Goal: Task Accomplishment & Management: Complete application form

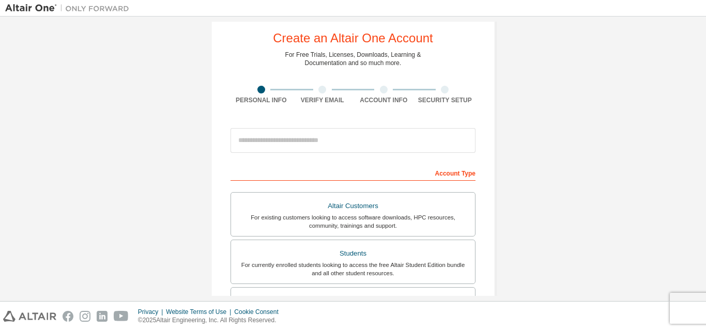
scroll to position [17, 0]
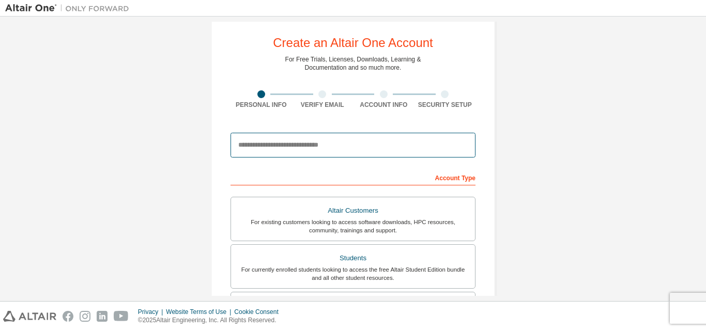
click at [367, 148] on input "email" at bounding box center [353, 145] width 245 height 25
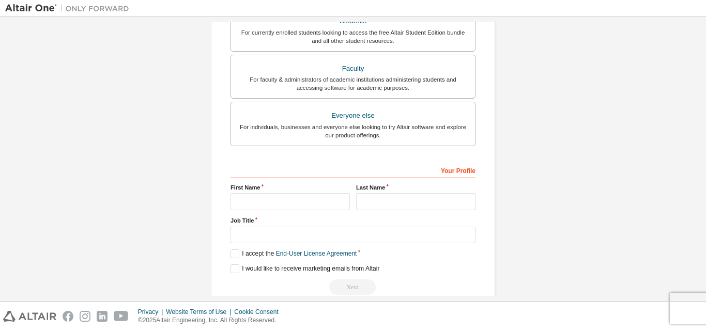
scroll to position [259, 0]
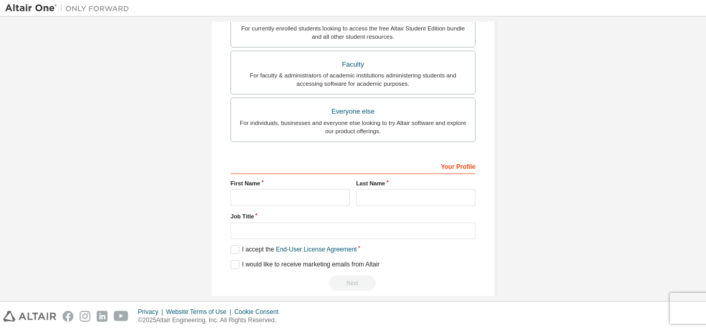
type input "**********"
click at [336, 201] on input "text" at bounding box center [290, 197] width 119 height 17
type input "**********"
click at [384, 197] on input "text" at bounding box center [415, 197] width 119 height 17
click at [364, 201] on input "********" at bounding box center [415, 197] width 119 height 17
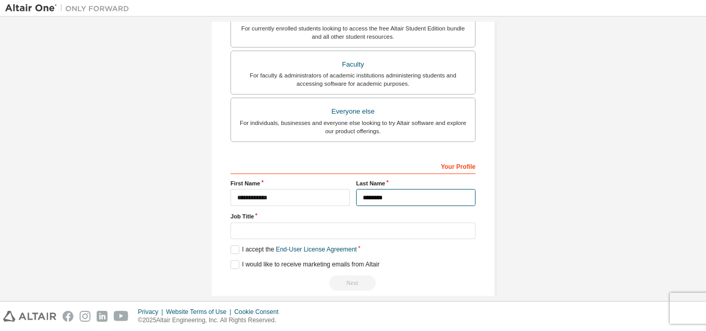
type input "********"
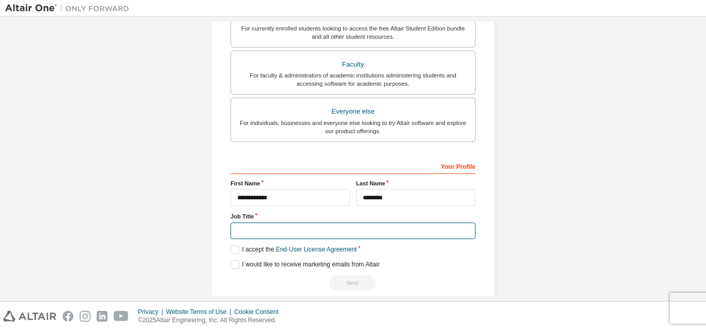
click at [412, 237] on input "text" at bounding box center [353, 231] width 245 height 17
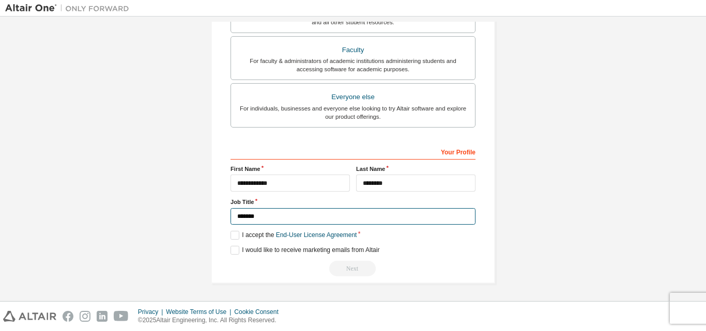
type input "*******"
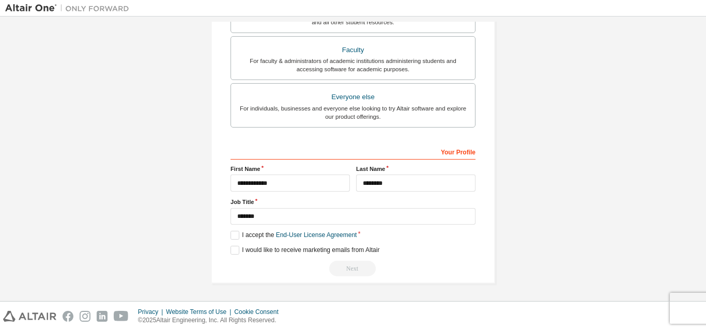
click at [231, 230] on div "**********" at bounding box center [353, 210] width 245 height 134
click at [234, 239] on label "I accept the End-User License Agreement" at bounding box center [294, 235] width 126 height 9
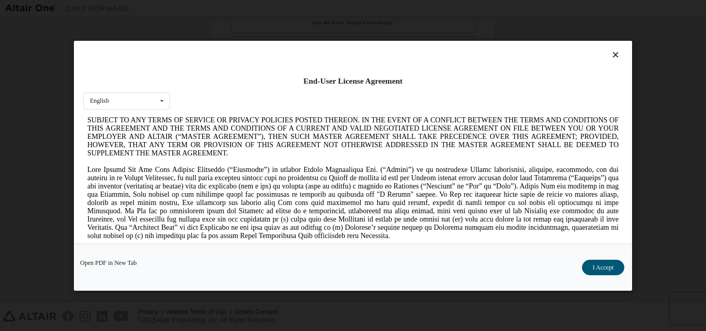
scroll to position [69, 0]
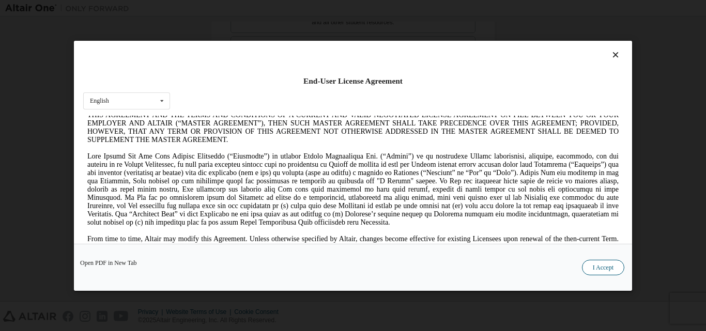
click at [618, 274] on button "I Accept" at bounding box center [603, 268] width 42 height 16
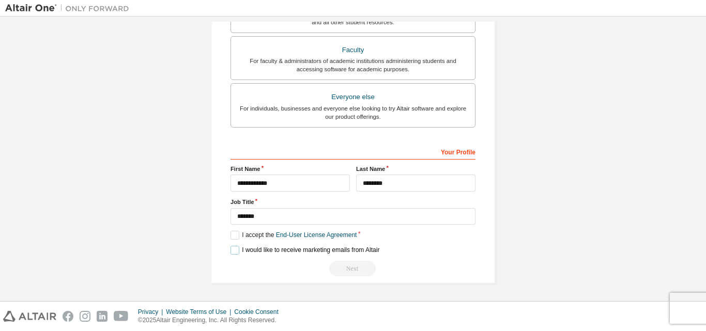
click at [231, 248] on label "I would like to receive marketing emails from Altair" at bounding box center [305, 250] width 149 height 9
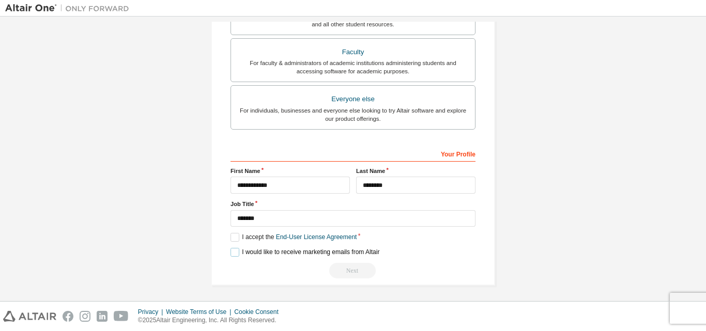
scroll to position [273, 0]
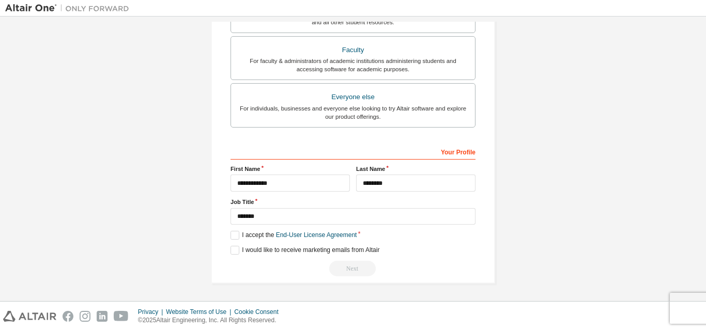
click at [344, 269] on div "Next" at bounding box center [353, 269] width 245 height 16
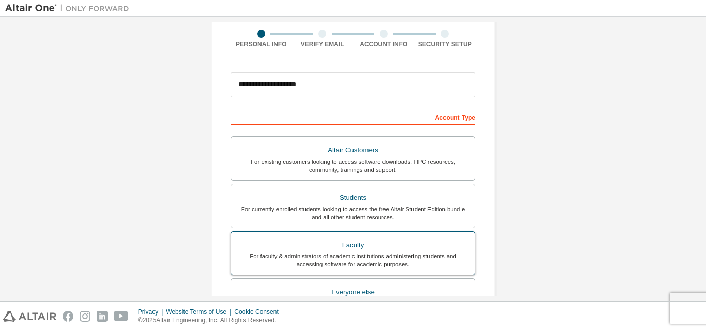
scroll to position [14, 0]
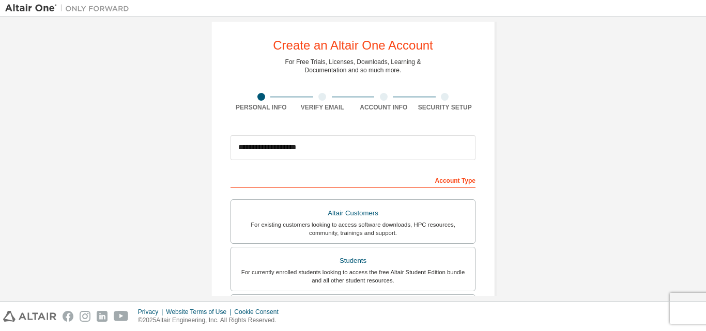
click at [447, 184] on div "Account Type" at bounding box center [353, 180] width 245 height 17
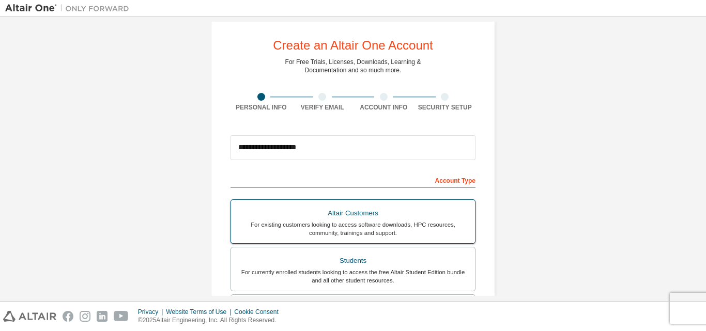
click at [430, 215] on div "Altair Customers" at bounding box center [353, 213] width 232 height 14
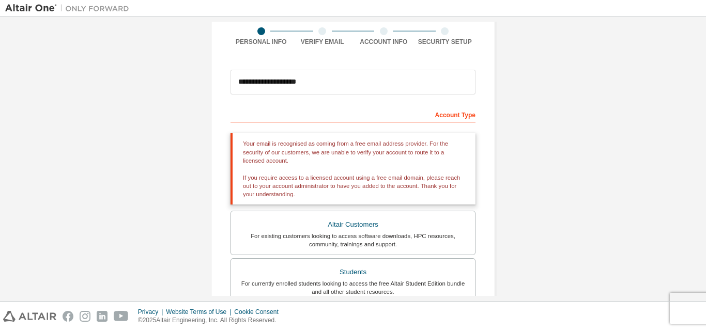
scroll to position [101, 0]
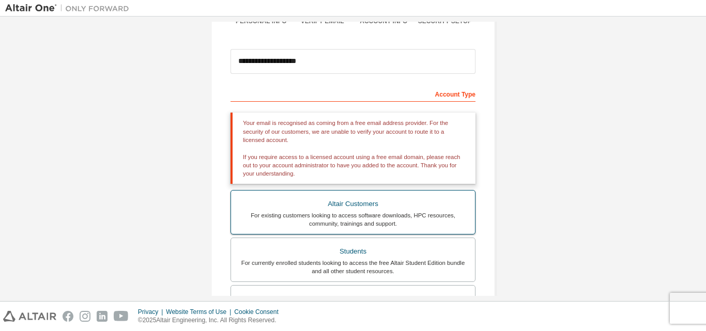
click at [425, 224] on div "For existing customers looking to access software downloads, HPC resources, com…" at bounding box center [353, 220] width 232 height 17
click at [425, 223] on div "For existing customers looking to access software downloads, HPC resources, com…" at bounding box center [353, 220] width 232 height 17
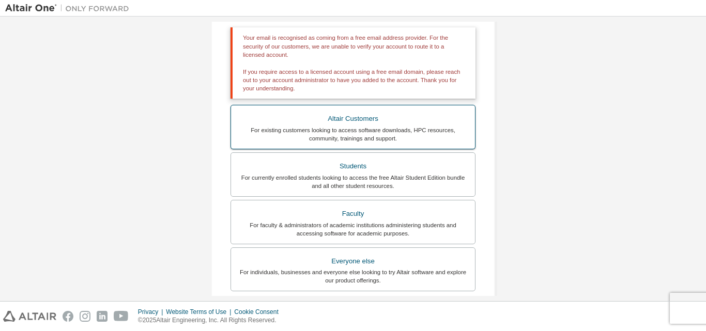
scroll to position [187, 0]
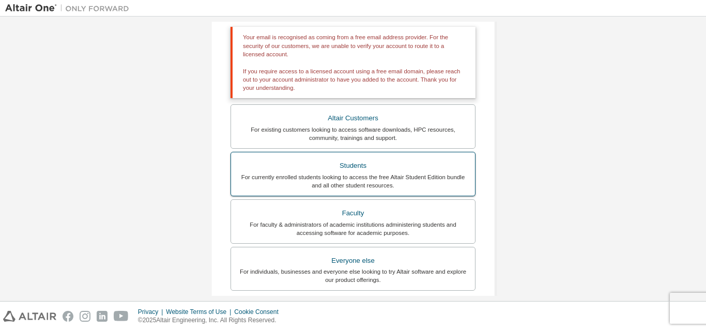
click at [423, 189] on div "For currently enrolled students looking to access the free Altair Student Editi…" at bounding box center [353, 181] width 232 height 17
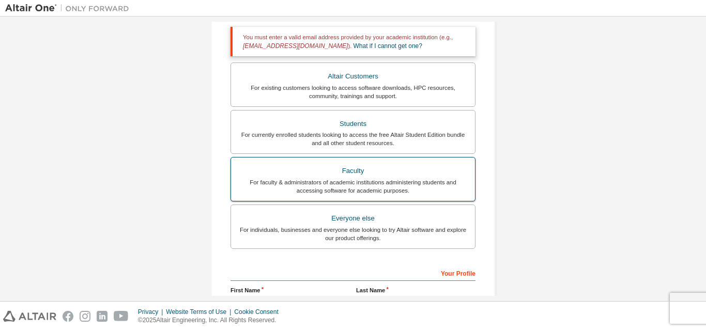
click at [418, 195] on div "For faculty & administrators of academic institutions administering students an…" at bounding box center [353, 186] width 232 height 17
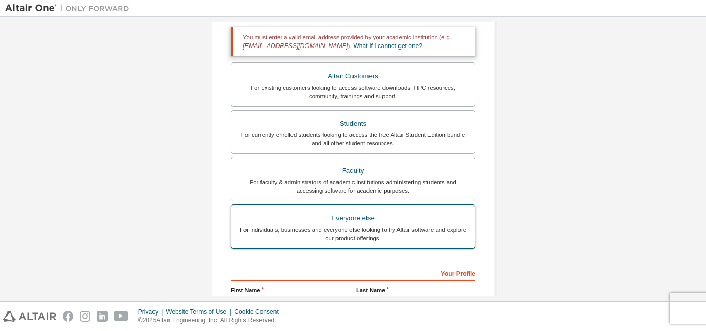
click at [401, 222] on div "Everyone else" at bounding box center [353, 219] width 232 height 14
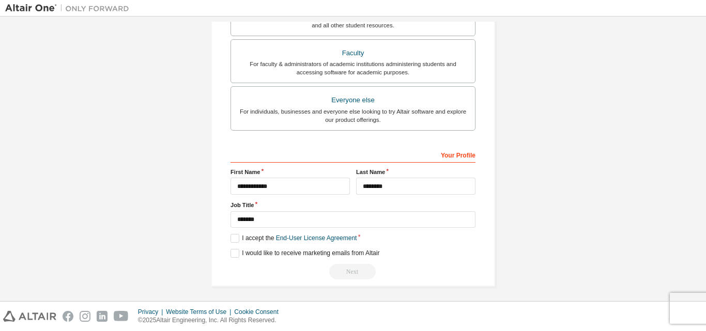
scroll to position [273, 0]
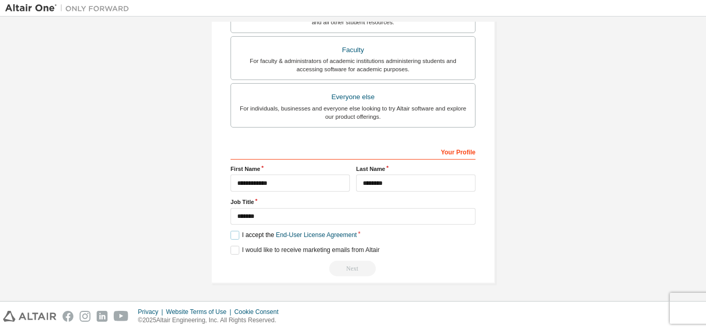
click at [233, 234] on label "I accept the End-User License Agreement" at bounding box center [294, 235] width 126 height 9
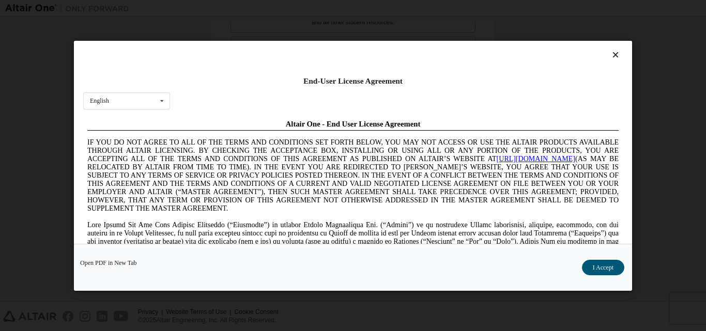
scroll to position [0, 0]
click at [595, 263] on button "I Accept" at bounding box center [603, 268] width 42 height 16
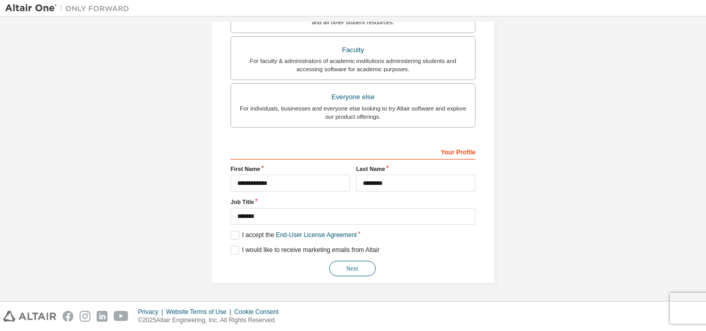
click at [345, 270] on button "Next" at bounding box center [352, 269] width 47 height 16
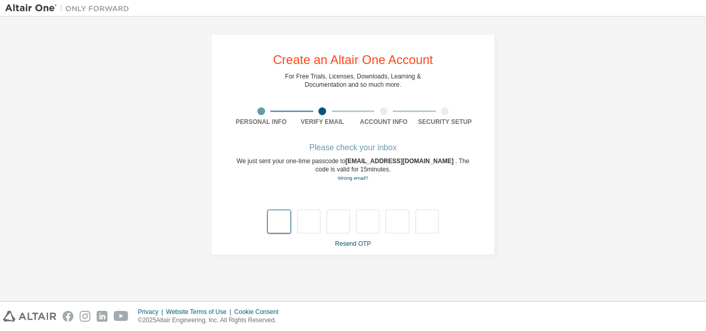
type input "*"
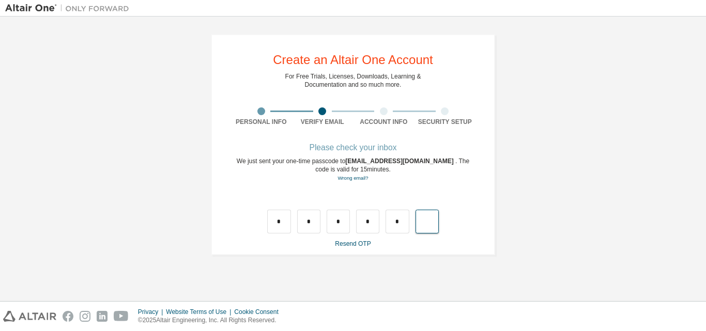
type input "*"
click at [283, 224] on input "text" at bounding box center [278, 222] width 23 height 24
type input "*"
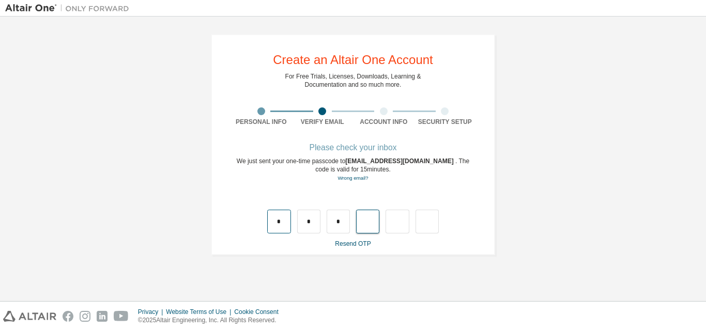
type input "*"
click at [352, 248] on div "Resend OTP" at bounding box center [353, 244] width 245 height 8
click at [355, 246] on link "Resend OTP" at bounding box center [353, 243] width 36 height 7
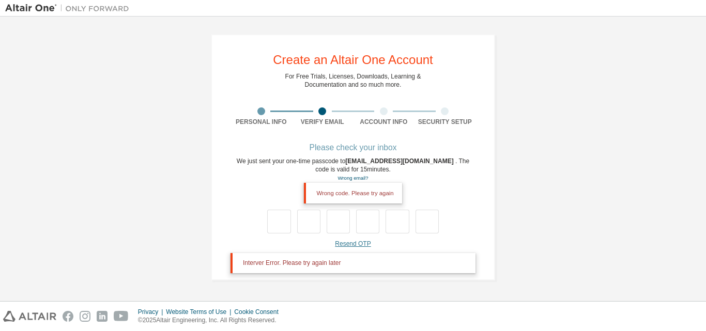
click at [355, 246] on link "Resend OTP" at bounding box center [353, 243] width 36 height 7
click at [349, 244] on link "Resend OTP" at bounding box center [353, 243] width 36 height 7
click at [399, 213] on input "text" at bounding box center [397, 222] width 23 height 24
click at [361, 224] on input "text" at bounding box center [367, 222] width 23 height 24
click at [284, 229] on input "text" at bounding box center [278, 222] width 23 height 24
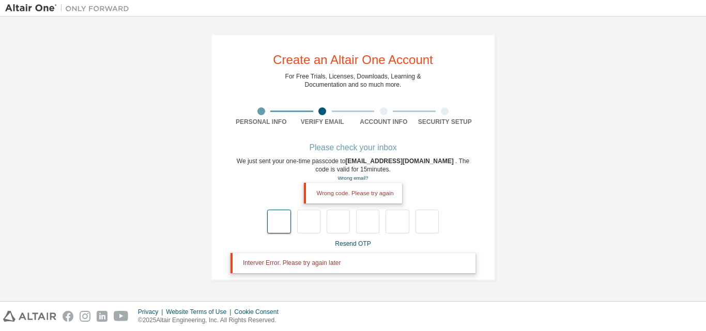
type input "*"
click at [281, 232] on input "*" at bounding box center [278, 222] width 23 height 24
type input "*"
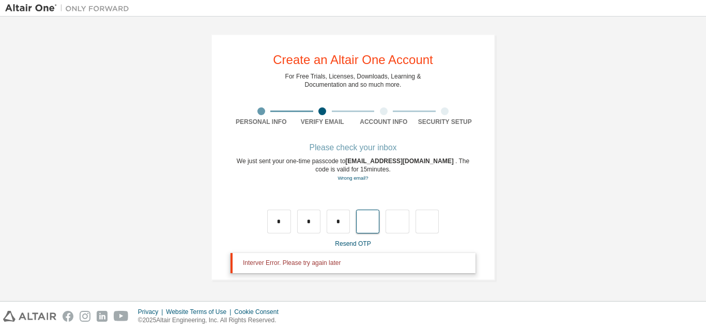
type input "*"
click at [359, 243] on link "Resend OTP" at bounding box center [353, 243] width 36 height 7
click at [352, 244] on link "Resend OTP" at bounding box center [353, 243] width 36 height 7
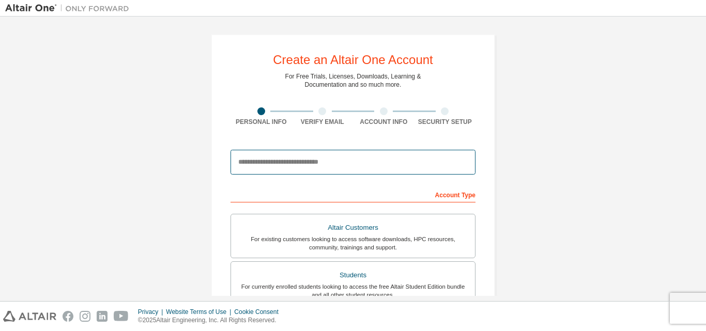
click at [410, 174] on input "email" at bounding box center [353, 162] width 245 height 25
type input "**********"
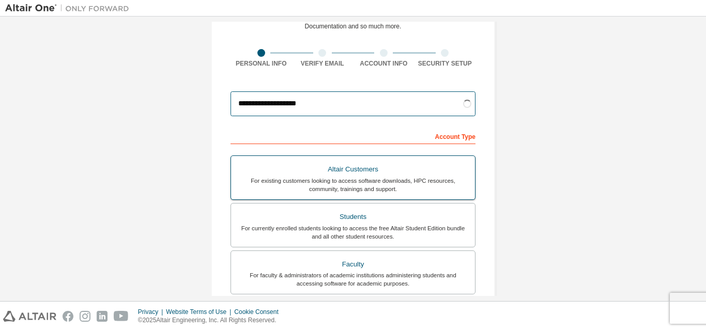
scroll to position [69, 0]
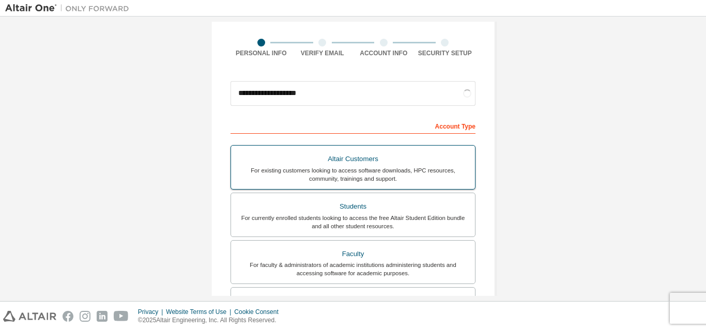
click at [389, 176] on div "For existing customers looking to access software downloads, HPC resources, com…" at bounding box center [353, 175] width 232 height 17
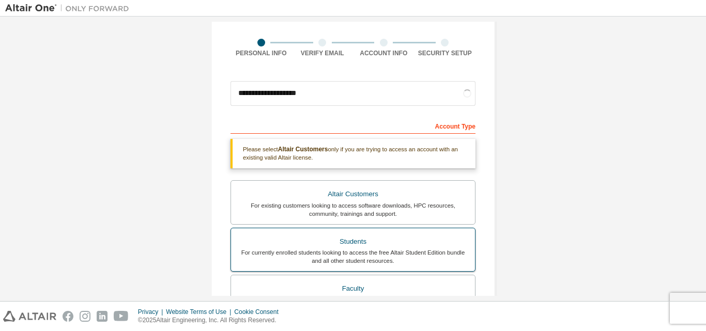
click at [399, 239] on div "Students" at bounding box center [353, 242] width 232 height 14
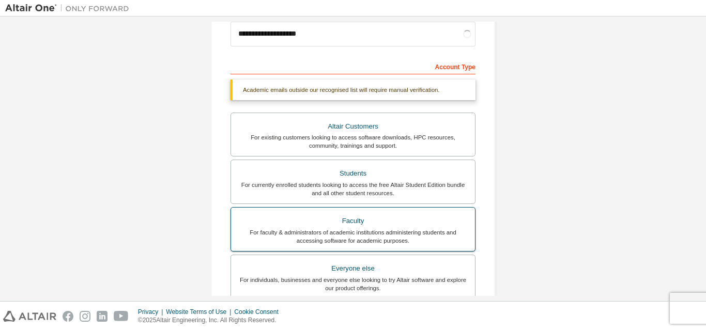
scroll to position [138, 0]
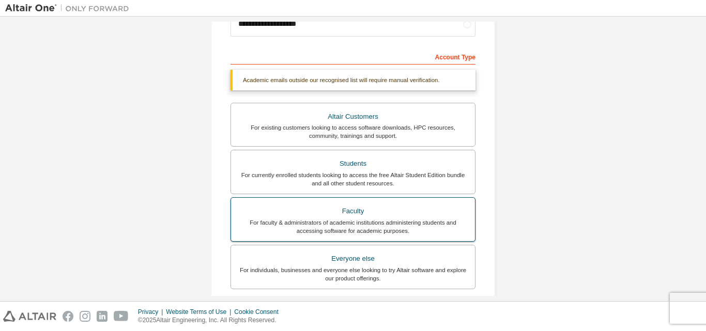
click at [399, 222] on div "For faculty & administrators of academic institutions administering students an…" at bounding box center [353, 227] width 232 height 17
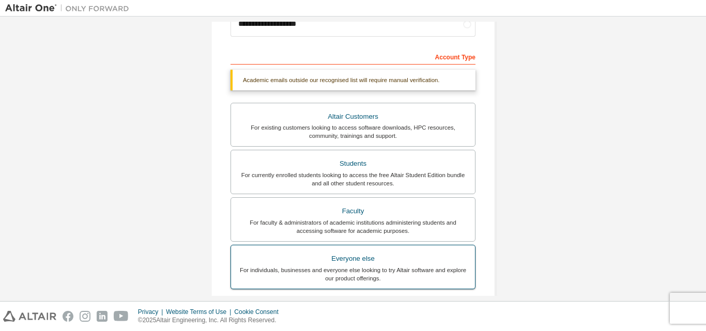
click at [400, 261] on div "Everyone else" at bounding box center [353, 259] width 232 height 14
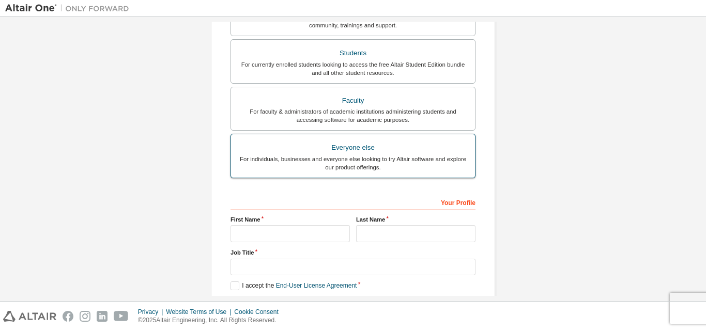
scroll to position [224, 0]
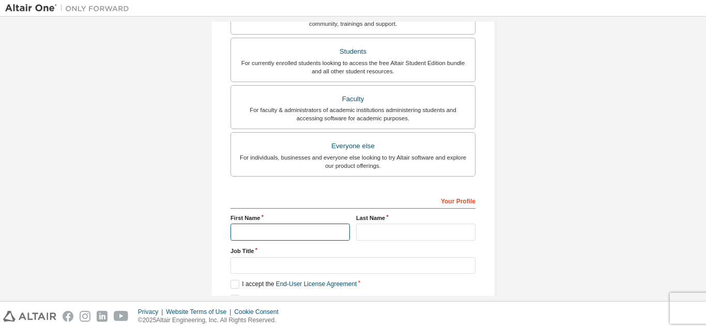
click at [296, 225] on input "text" at bounding box center [290, 232] width 119 height 17
type input "**********"
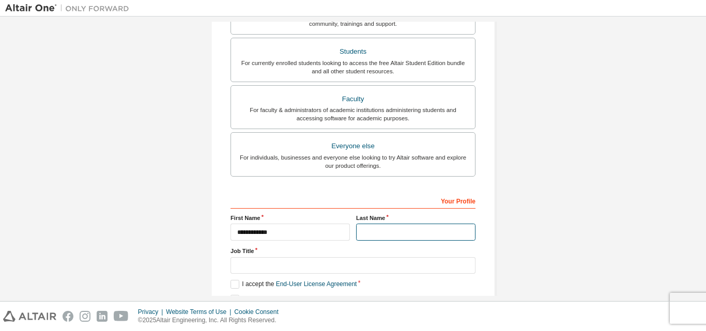
click at [410, 226] on input "text" at bounding box center [415, 232] width 119 height 17
type input "********"
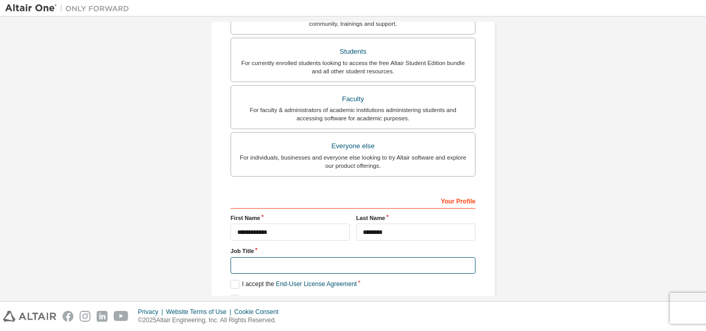
click at [387, 265] on input "text" at bounding box center [353, 266] width 245 height 17
type input "*******"
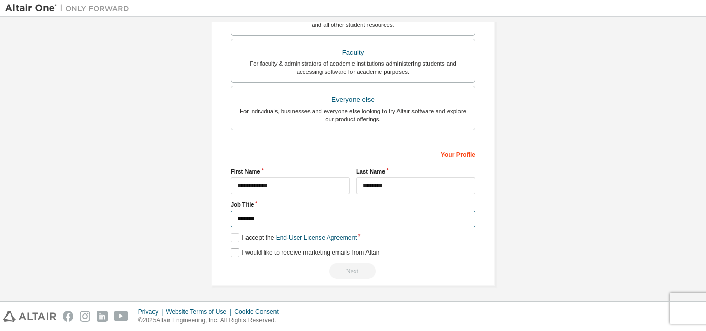
scroll to position [273, 0]
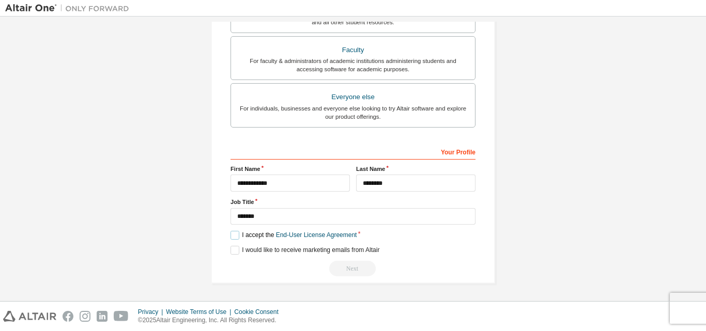
click at [233, 236] on label "I accept the End-User License Agreement" at bounding box center [294, 235] width 126 height 9
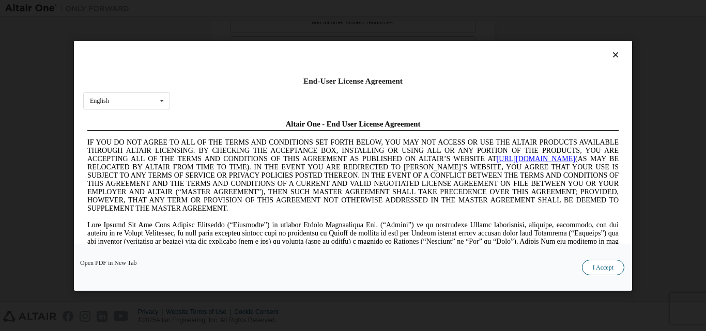
scroll to position [0, 0]
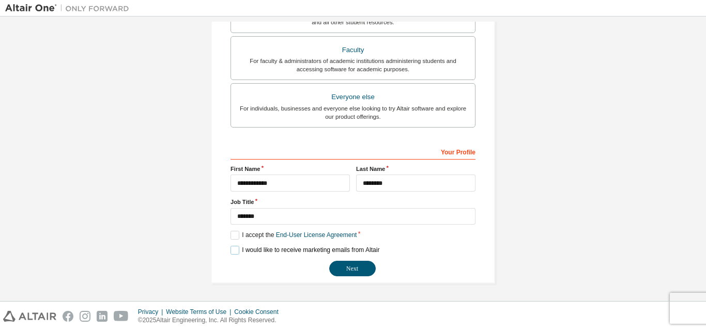
click at [233, 246] on label "I would like to receive marketing emails from Altair" at bounding box center [305, 250] width 149 height 9
click at [344, 268] on button "Next" at bounding box center [352, 269] width 47 height 16
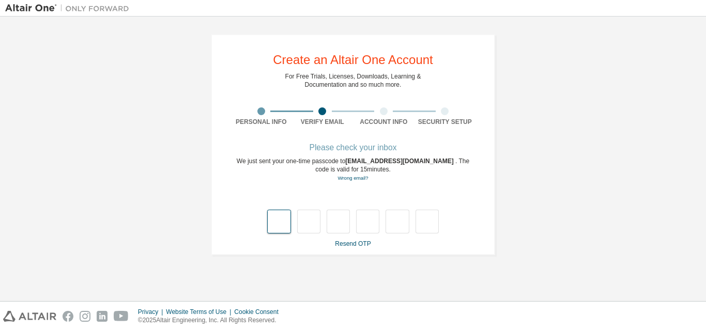
type input "*"
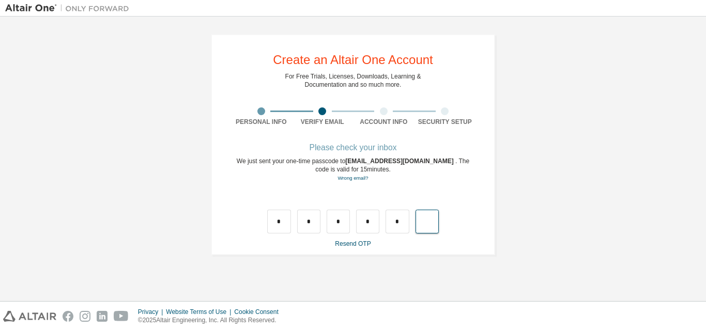
type input "*"
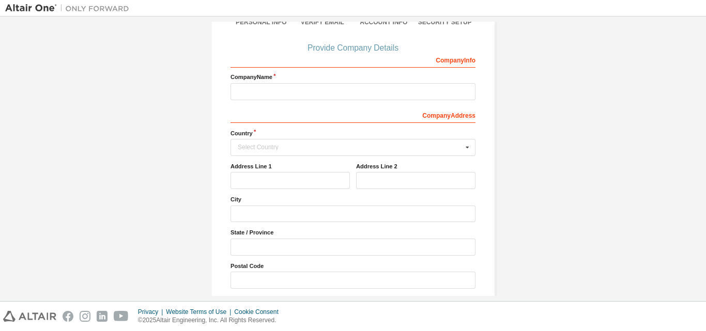
scroll to position [103, 0]
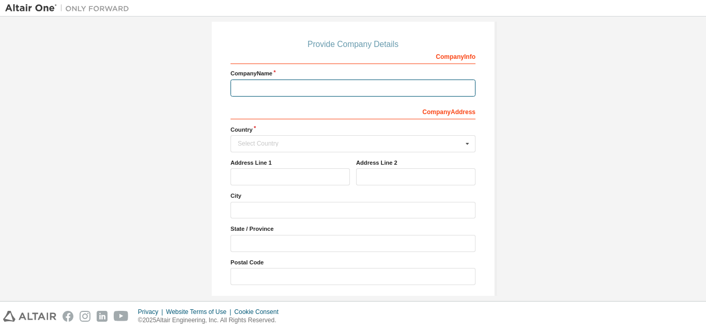
click at [329, 85] on input "text" at bounding box center [353, 88] width 245 height 17
type input "**********"
click at [340, 155] on div "**********" at bounding box center [353, 167] width 245 height 238
click at [340, 149] on input "text" at bounding box center [354, 144] width 244 height 16
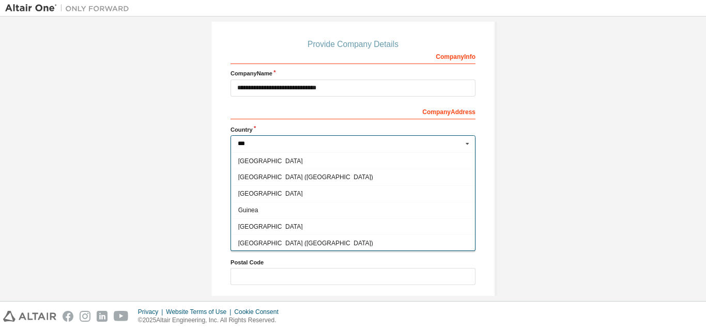
scroll to position [0, 0]
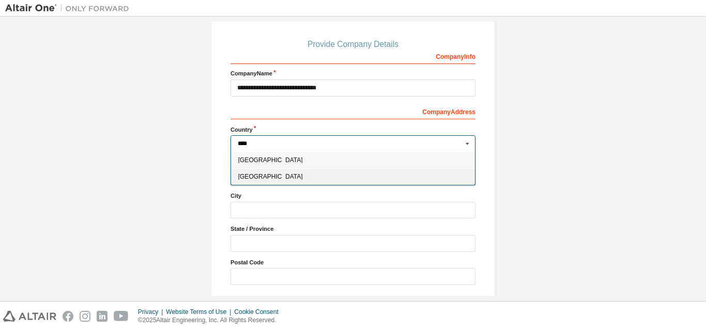
type input "****"
click at [289, 177] on span "India" at bounding box center [353, 177] width 230 height 6
type input "***"
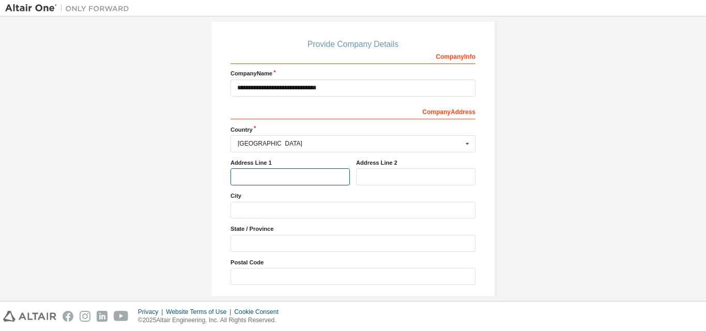
click at [288, 185] on input "text" at bounding box center [290, 177] width 119 height 17
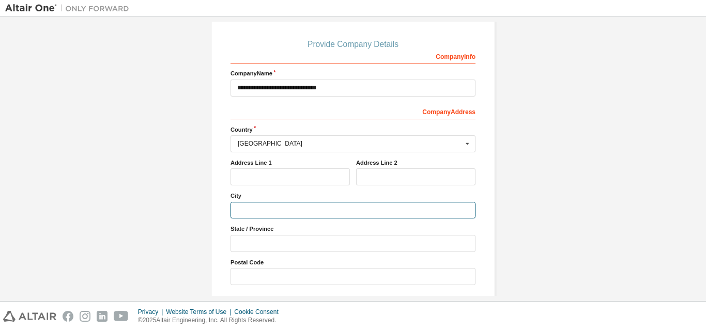
click at [306, 209] on input "text" at bounding box center [353, 210] width 245 height 17
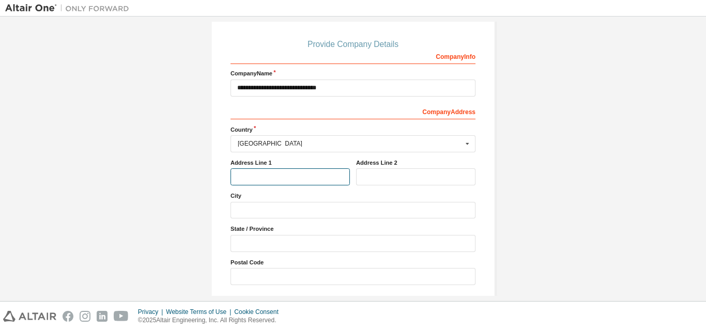
click at [305, 177] on input "text" at bounding box center [290, 177] width 119 height 17
type input "**********"
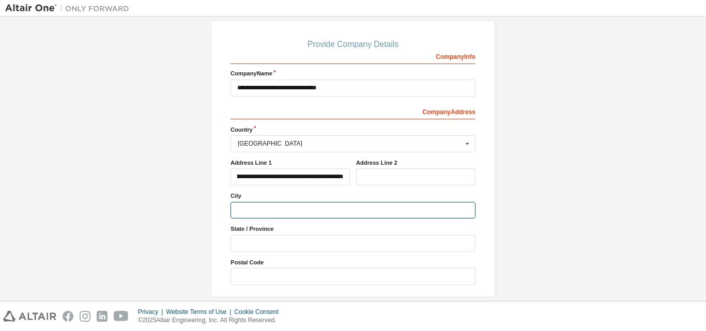
scroll to position [0, 0]
click at [306, 212] on input "text" at bounding box center [353, 210] width 245 height 17
type input "******"
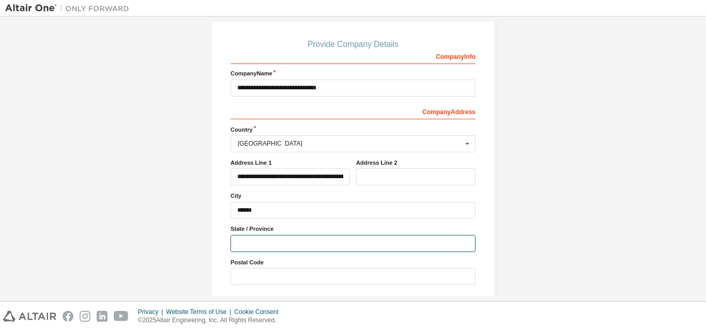
click at [310, 246] on input "text" at bounding box center [353, 243] width 245 height 17
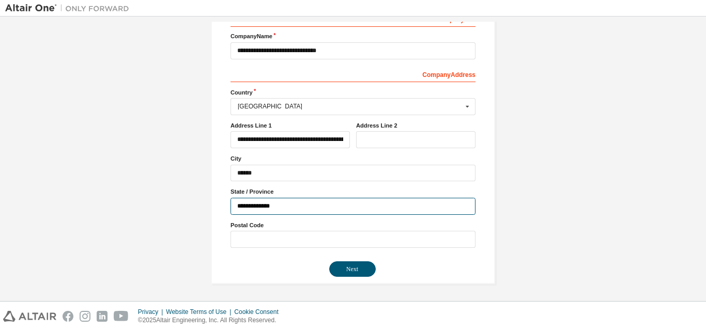
scroll to position [141, 0]
type input "**********"
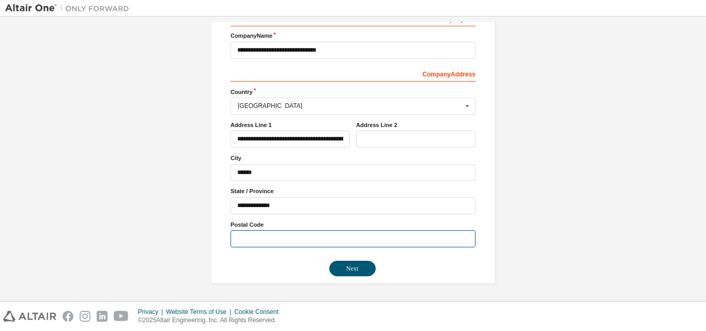
click at [354, 234] on input "text" at bounding box center [353, 239] width 245 height 17
type input "******"
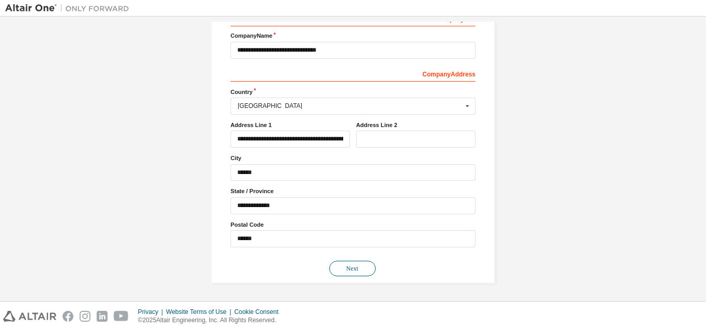
click at [352, 261] on button "Next" at bounding box center [352, 269] width 47 height 16
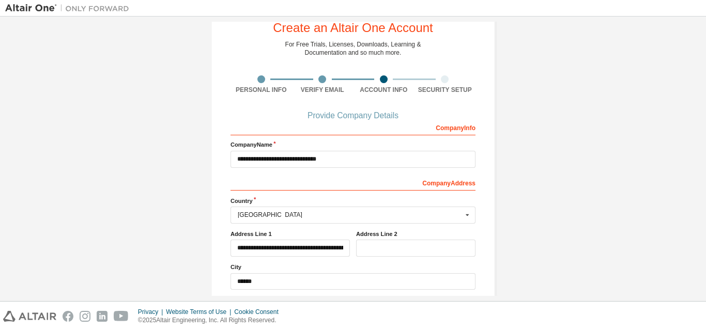
scroll to position [21, 0]
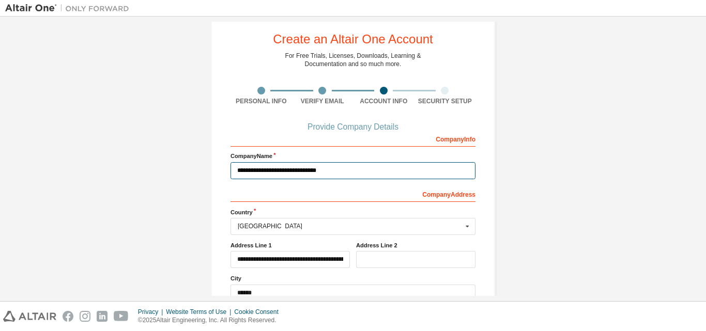
click at [252, 170] on input "**********" at bounding box center [353, 170] width 245 height 17
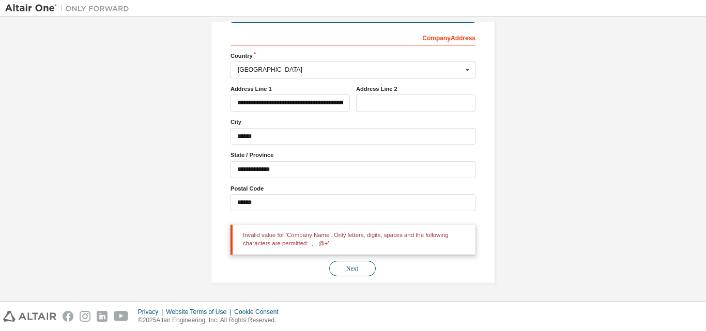
type input "**********"
click at [350, 272] on button "Next" at bounding box center [352, 269] width 47 height 16
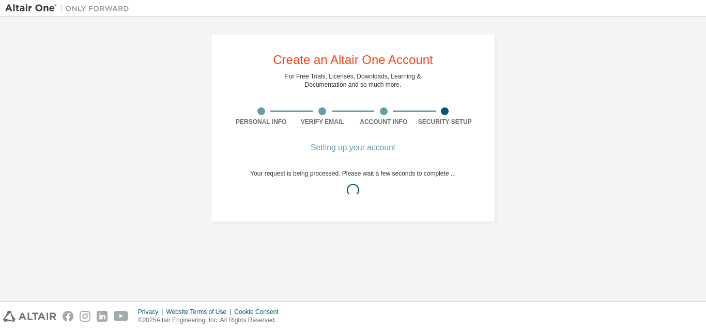
scroll to position [0, 0]
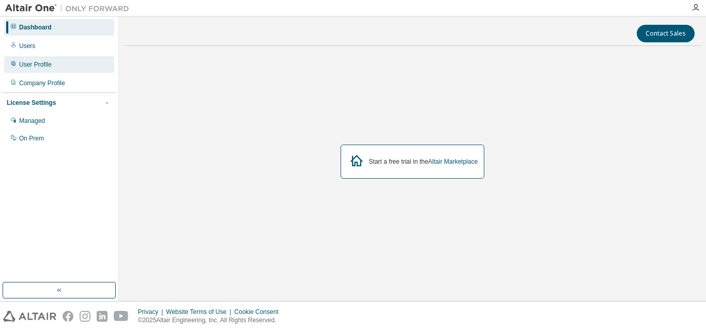
click at [33, 60] on div "User Profile" at bounding box center [59, 64] width 110 height 17
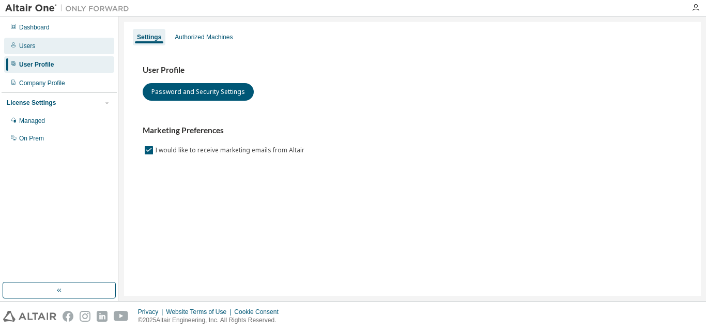
click at [44, 43] on div "Users" at bounding box center [59, 46] width 110 height 17
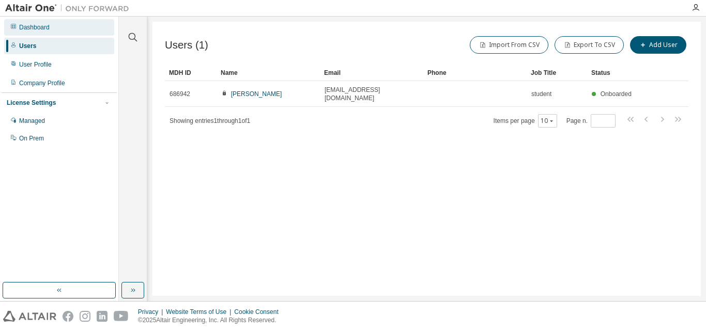
click at [59, 29] on div "Dashboard" at bounding box center [59, 27] width 110 height 17
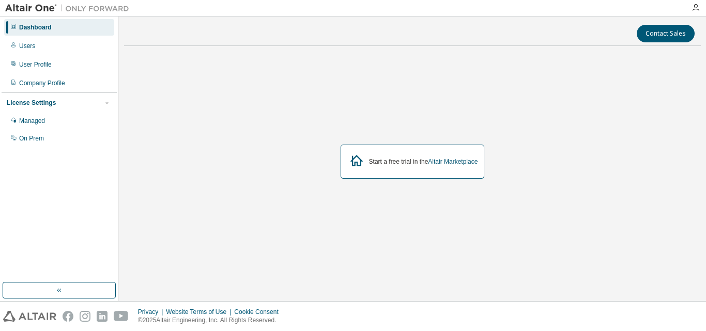
click at [700, 6] on div at bounding box center [696, 8] width 21 height 8
click at [693, 11] on icon "button" at bounding box center [696, 8] width 8 height 8
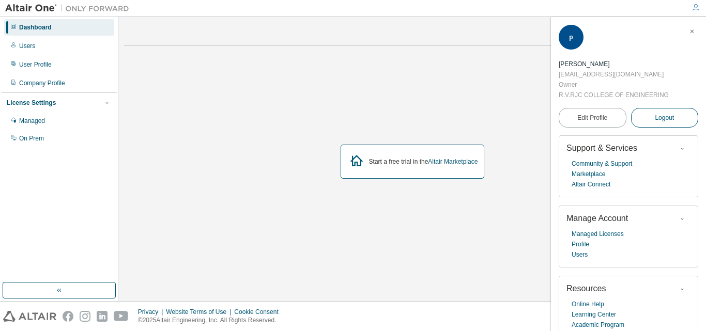
click at [659, 113] on span "Logout" at bounding box center [664, 118] width 19 height 10
